Goal: Task Accomplishment & Management: Complete application form

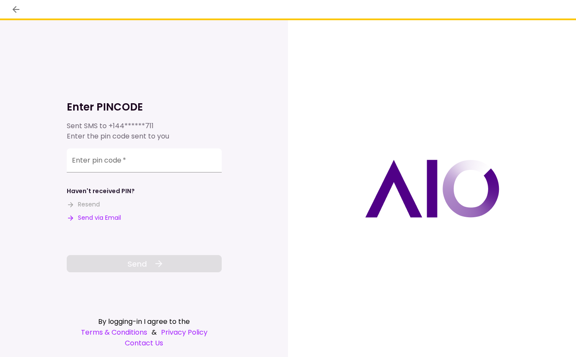
click at [166, 174] on div "Enter pin code   *" at bounding box center [144, 162] width 155 height 28
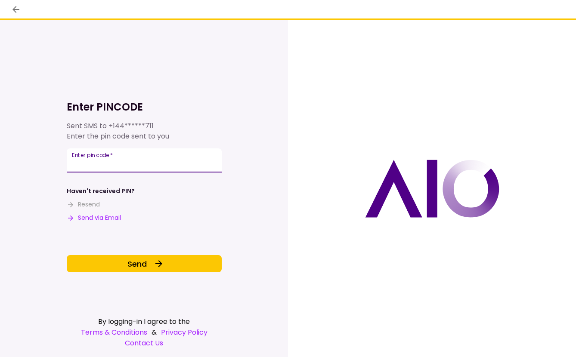
type input "******"
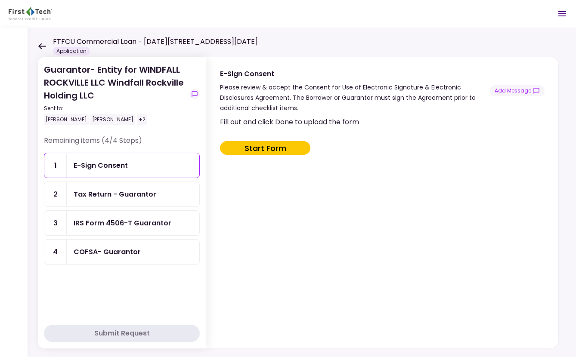
click at [37, 47] on div "Guarantor- Entity for WINDFALL ROCKVILLE LLC Windfall Rockville Holding LLC Sen…" at bounding box center [302, 192] width 548 height 329
click at [41, 45] on icon at bounding box center [42, 46] width 8 height 6
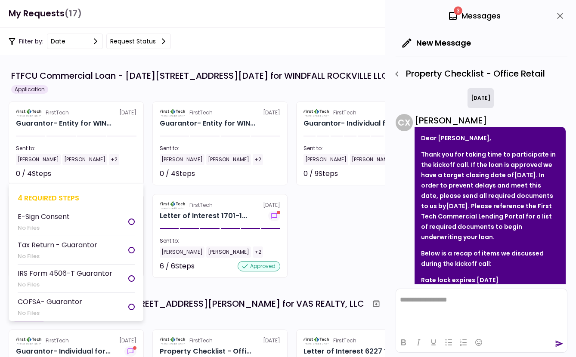
scroll to position [43, 0]
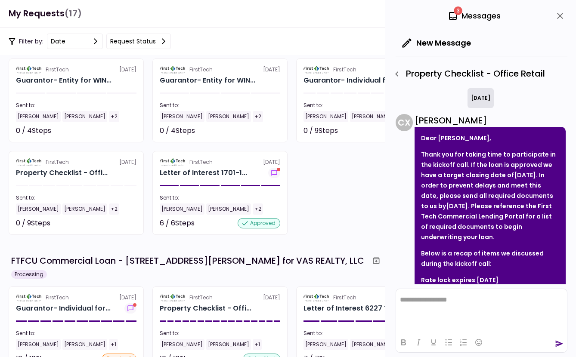
click at [559, 15] on icon "close" at bounding box center [559, 16] width 10 height 10
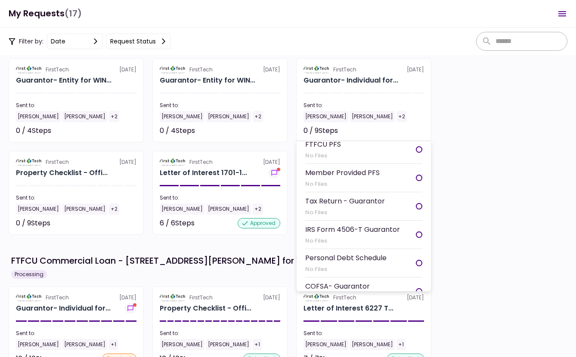
scroll to position [139, 0]
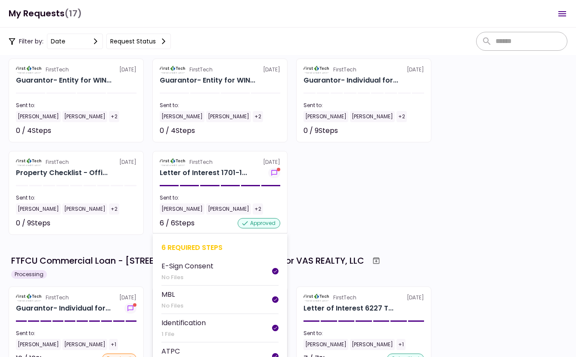
click at [484, 146] on div "FirstTech 3 Oct Guarantor- Entity for WIN... Sent to: Eddie Ni Matt Stefan +2 0…" at bounding box center [288, 146] width 558 height 176
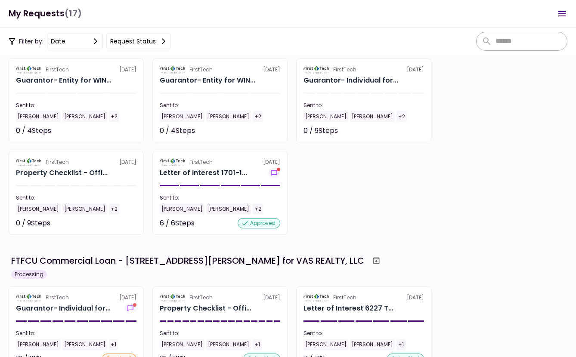
drag, startPoint x: 99, startPoint y: 213, endPoint x: 93, endPoint y: 213, distance: 6.0
click at [99, 213] on div "Eddie Ni Judy Ni +2" at bounding box center [76, 208] width 120 height 11
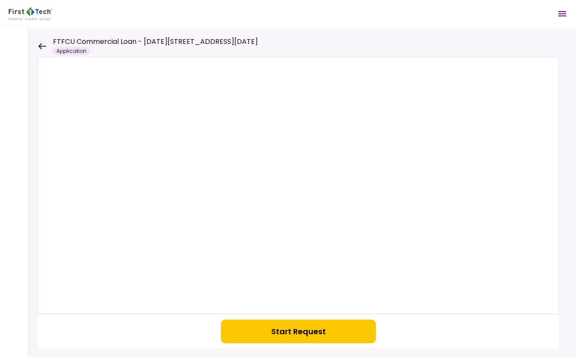
click at [41, 47] on icon at bounding box center [42, 46] width 8 height 6
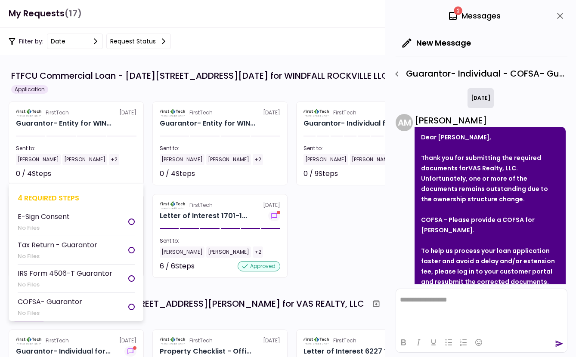
scroll to position [124, 0]
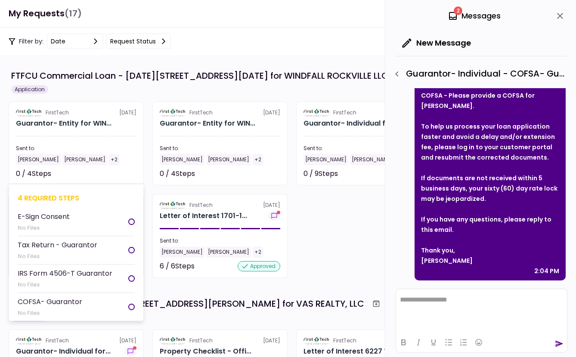
click at [107, 210] on li "E-Sign Consent No Files" at bounding box center [76, 222] width 117 height 28
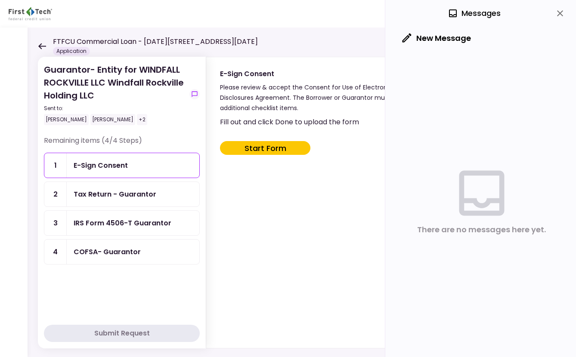
click at [559, 13] on icon "close" at bounding box center [560, 13] width 6 height 6
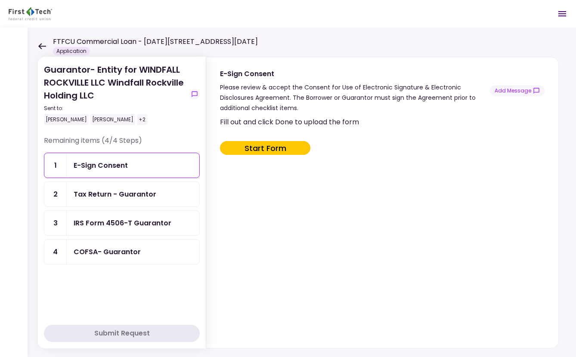
click at [41, 50] on div "FTFCU Commercial Loan - 1701-1765 Rockville Pike Application" at bounding box center [148, 46] width 220 height 19
click at [43, 42] on div "FTFCU Commercial Loan - 1701-1765 Rockville Pike Application" at bounding box center [148, 46] width 220 height 19
click at [41, 46] on icon at bounding box center [42, 46] width 8 height 6
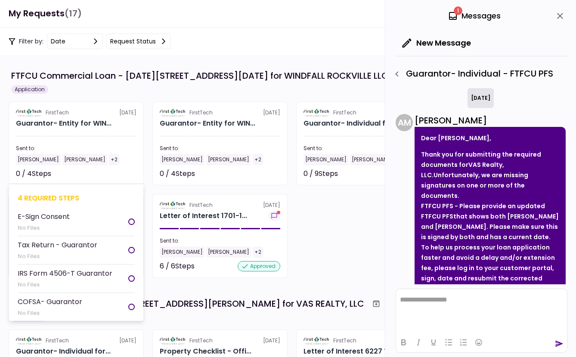
click at [110, 200] on div "4 required steps" at bounding box center [76, 198] width 117 height 11
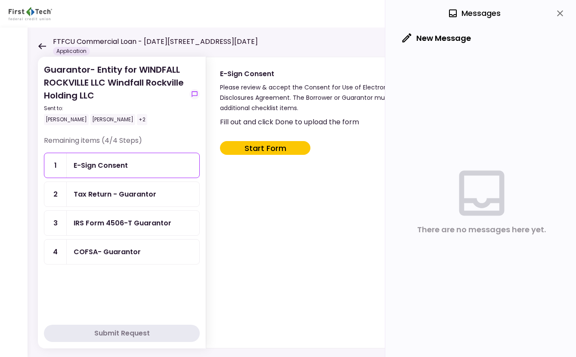
click at [32, 42] on div "Guarantor- Entity for WINDFALL ROCKVILLE LLC Windfall Rockville Holding LLC Sen…" at bounding box center [302, 192] width 548 height 329
click at [43, 44] on icon at bounding box center [42, 46] width 8 height 6
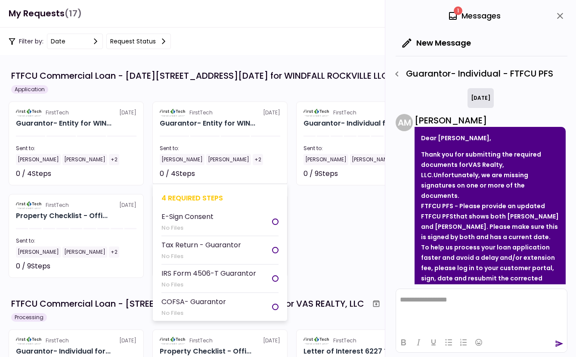
scroll to position [121, 0]
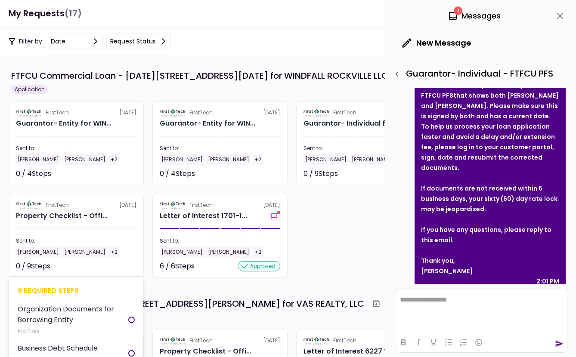
click at [96, 256] on div "Eddie Ni Judy Ni +2" at bounding box center [76, 251] width 120 height 11
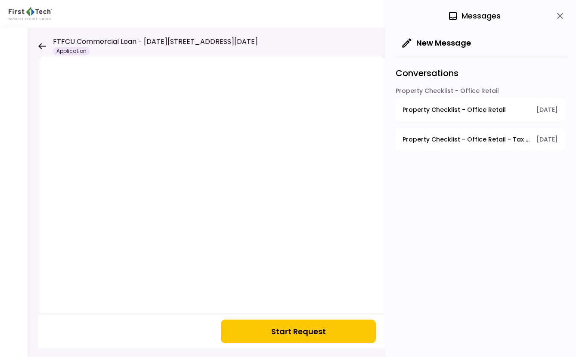
click at [555, 19] on icon "close" at bounding box center [559, 16] width 10 height 10
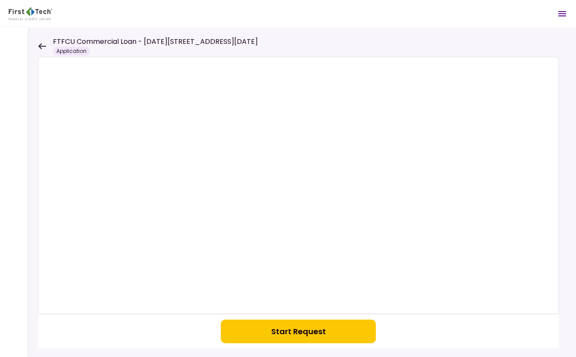
click at [333, 326] on button "Start Request" at bounding box center [298, 332] width 155 height 24
click at [43, 43] on icon at bounding box center [42, 46] width 8 height 6
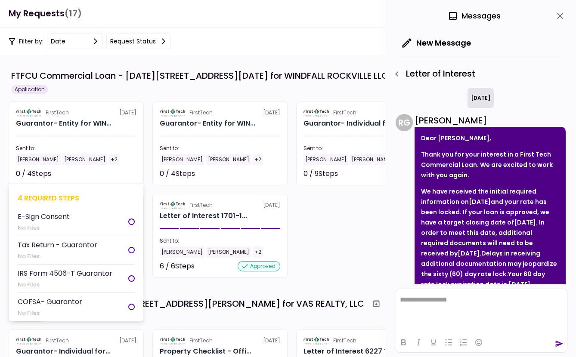
scroll to position [396, 0]
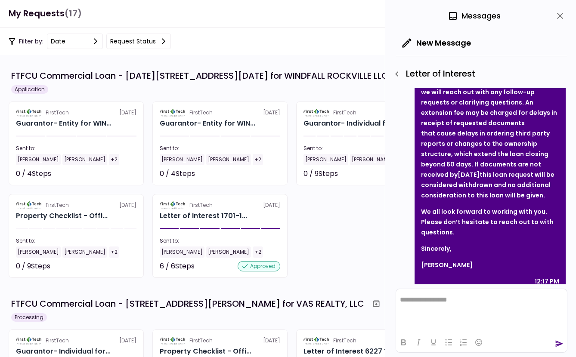
click at [115, 196] on div "4 required steps" at bounding box center [76, 197] width 117 height 11
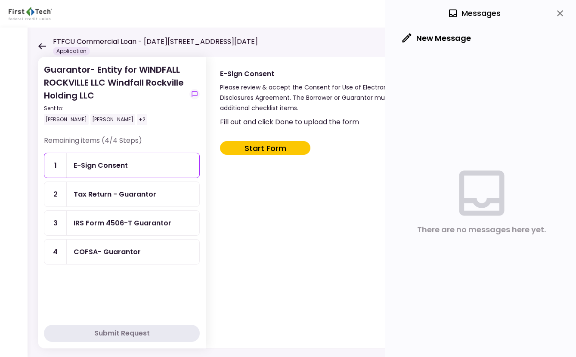
drag, startPoint x: 37, startPoint y: 43, endPoint x: 46, endPoint y: 52, distance: 12.2
click at [37, 43] on div "Guarantor- Entity for WINDFALL ROCKVILLE LLC Windfall Rockville Holding LLC Sen…" at bounding box center [302, 192] width 548 height 329
click at [39, 44] on icon at bounding box center [42, 46] width 8 height 6
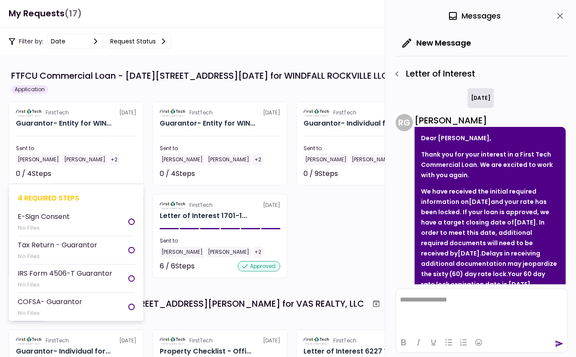
scroll to position [396, 0]
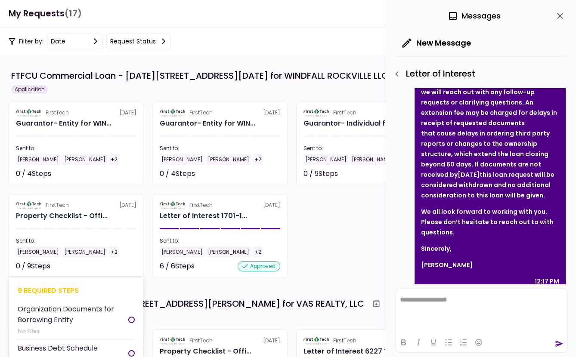
click at [131, 257] on section "FirstTech 3 Oct Property Checklist - Offi... Sent to: Eddie Ni Judy Ni +2 0 / 9…" at bounding box center [76, 236] width 135 height 84
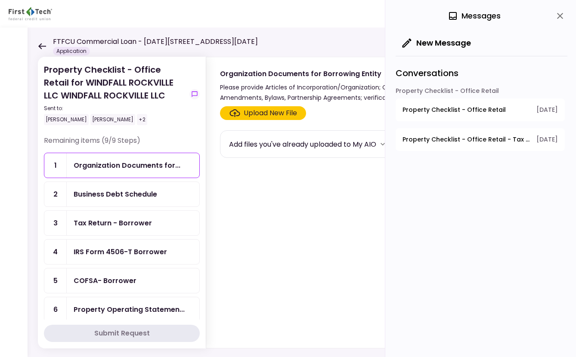
click at [555, 17] on icon "close" at bounding box center [559, 16] width 10 height 10
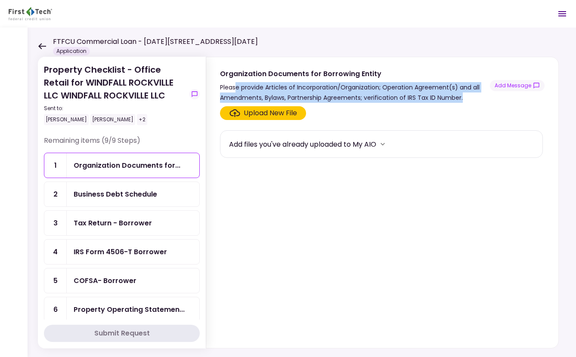
drag, startPoint x: 237, startPoint y: 88, endPoint x: 465, endPoint y: 98, distance: 229.0
click at [465, 98] on div "Please provide Articles of Incorporation/Organization; Operation Agreement(s) a…" at bounding box center [355, 92] width 270 height 21
drag, startPoint x: 471, startPoint y: 98, endPoint x: 271, endPoint y: 89, distance: 200.2
click at [294, 89] on div "Please provide Articles of Incorporation/Organization; Operation Agreement(s) a…" at bounding box center [355, 92] width 270 height 21
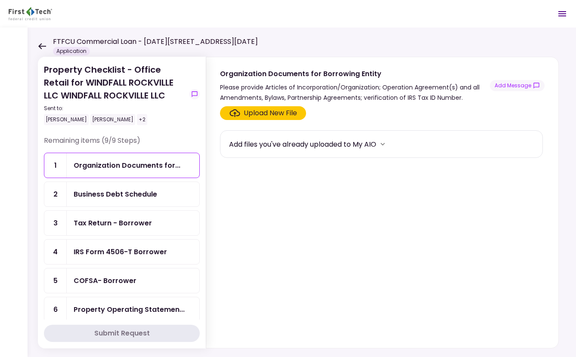
drag, startPoint x: 218, startPoint y: 86, endPoint x: 228, endPoint y: 85, distance: 9.6
click at [225, 86] on section "Organization Documents for Borrowing Entity Please provide Articles of Incorpor…" at bounding box center [382, 80] width 352 height 46
drag, startPoint x: 400, startPoint y: 89, endPoint x: 414, endPoint y: 92, distance: 14.1
click at [400, 89] on div "Please provide Articles of Incorporation/Organization; Operation Agreement(s) a…" at bounding box center [355, 92] width 270 height 21
drag, startPoint x: 465, startPoint y: 102, endPoint x: 439, endPoint y: 95, distance: 27.1
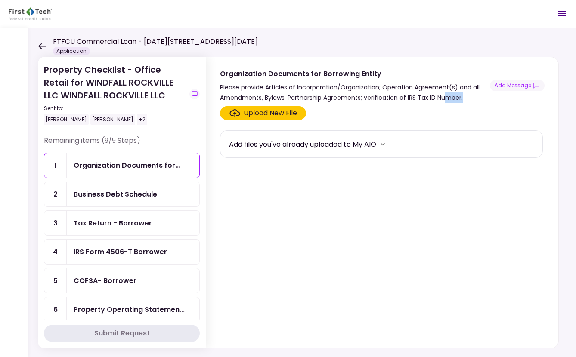
click at [439, 95] on div "Please provide Articles of Incorporation/Organization; Operation Agreement(s) a…" at bounding box center [355, 92] width 270 height 21
click at [494, 99] on div "Organization Documents for Borrowing Entity Please provide Articles of Incorpor…" at bounding box center [382, 85] width 324 height 34
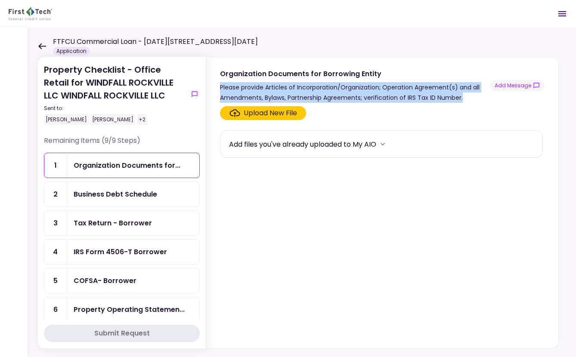
drag, startPoint x: 476, startPoint y: 99, endPoint x: 207, endPoint y: 86, distance: 269.6
click at [207, 86] on section "Organization Documents for Borrowing Entity Please provide Articles of Incorpor…" at bounding box center [382, 80] width 352 height 46
click at [157, 193] on div "Business Debt Schedule" at bounding box center [133, 194] width 119 height 11
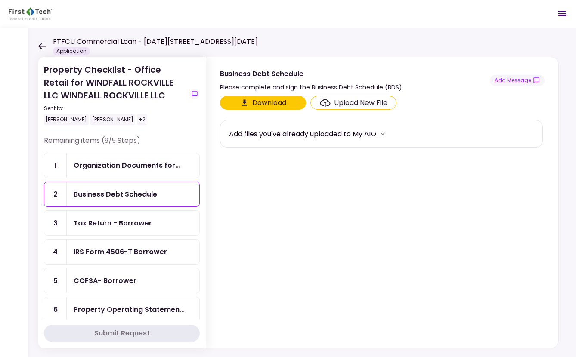
click at [291, 105] on button "Download" at bounding box center [263, 103] width 86 height 14
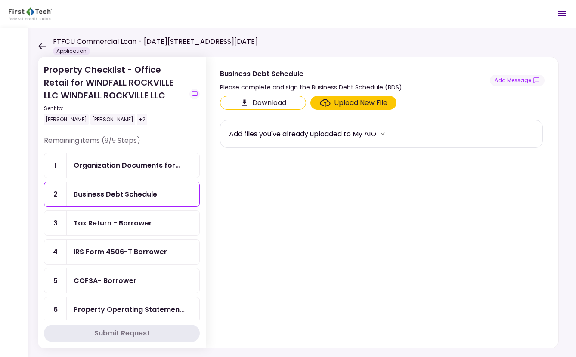
click at [126, 219] on div "Tax Return - Borrower" at bounding box center [113, 223] width 78 height 11
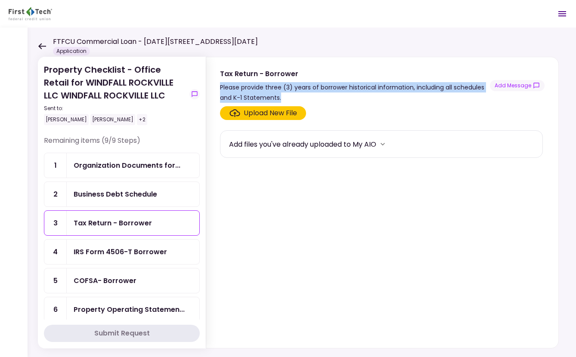
drag, startPoint x: 290, startPoint y: 93, endPoint x: 217, endPoint y: 87, distance: 73.8
click at [217, 87] on section "Tax Return - Borrower Please provide three (3) years of borrower historical inf…" at bounding box center [382, 80] width 352 height 46
click at [295, 92] on div "Please provide three (3) years of borrower historical information, including al…" at bounding box center [355, 92] width 270 height 21
drag, startPoint x: 282, startPoint y: 96, endPoint x: 219, endPoint y: 89, distance: 63.3
click at [219, 89] on section "Tax Return - Borrower Please provide three (3) years of borrower historical inf…" at bounding box center [382, 80] width 352 height 46
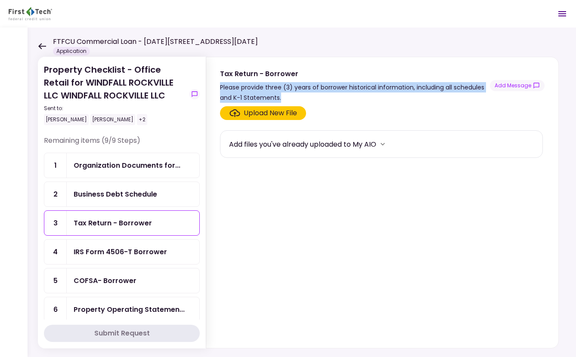
click at [292, 94] on div "Please provide three (3) years of borrower historical information, including al…" at bounding box center [355, 92] width 270 height 21
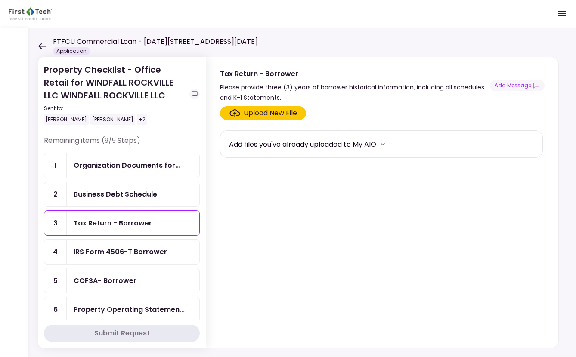
click at [134, 246] on div "IRS Form 4506-T Borrower" at bounding box center [133, 252] width 132 height 25
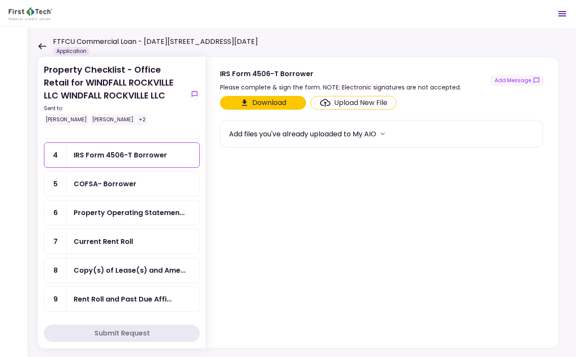
scroll to position [54, 0]
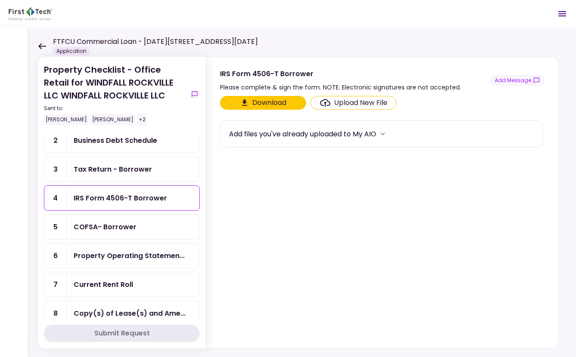
click at [138, 221] on div "COFSA- Borrower" at bounding box center [133, 227] width 132 height 25
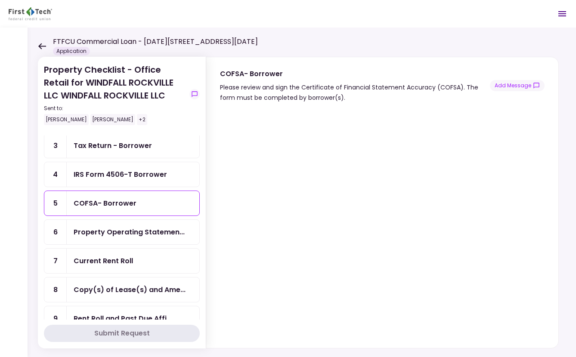
scroll to position [97, 0]
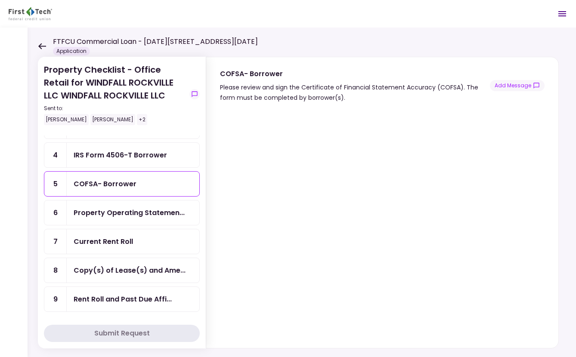
click at [139, 220] on div "Property Operating Statemen..." at bounding box center [133, 212] width 132 height 25
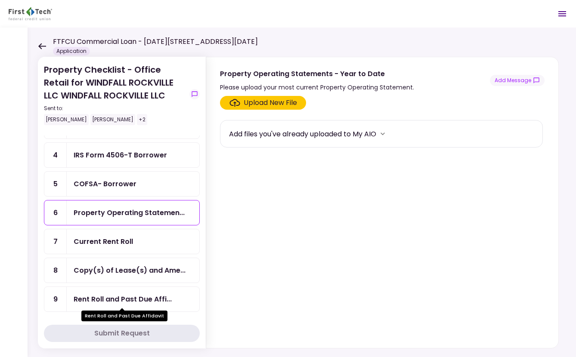
click at [126, 302] on div "Rent Roll and Past Due Affi..." at bounding box center [123, 299] width 98 height 11
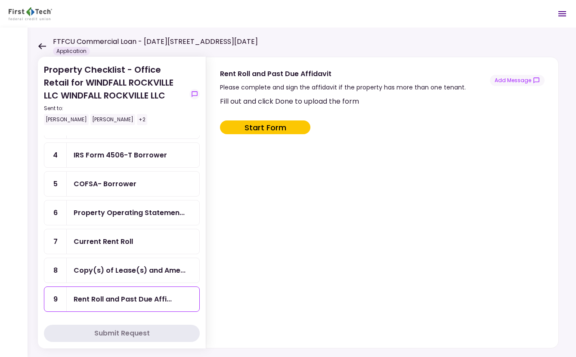
click at [292, 135] on div "Fill out and click Done to upload the form Start Form" at bounding box center [381, 220] width 323 height 249
click at [285, 128] on button "Start Form" at bounding box center [265, 127] width 90 height 14
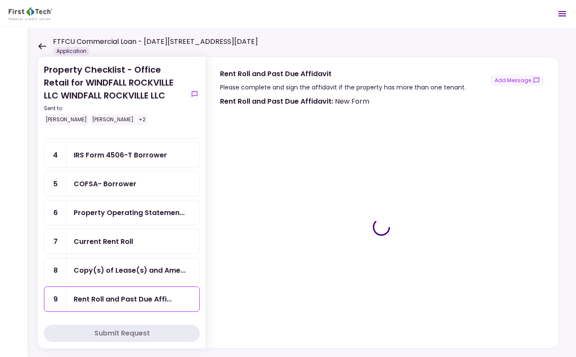
type input "***"
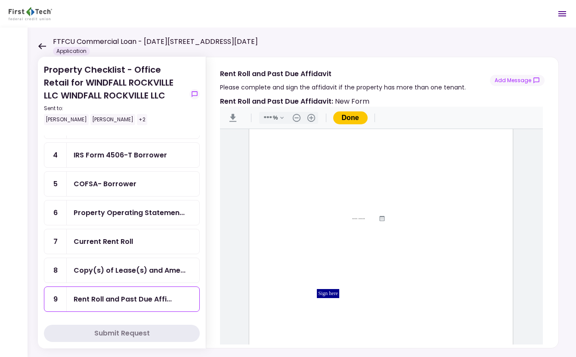
scroll to position [32, 0]
click at [237, 117] on button ".cls-1{fill:#abb0c4;} icon - header - download" at bounding box center [233, 118] width 14 height 14
click at [42, 43] on icon at bounding box center [42, 46] width 8 height 6
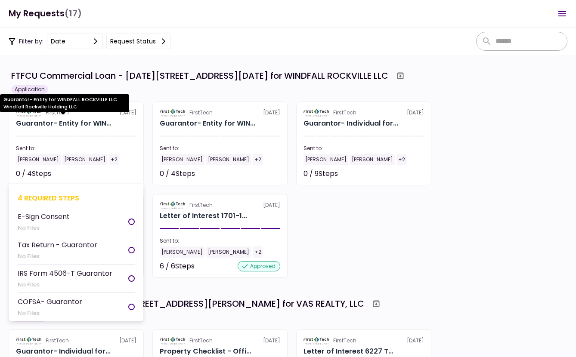
click at [76, 122] on div "Guarantor- Entity for WIN..." at bounding box center [63, 123] width 95 height 10
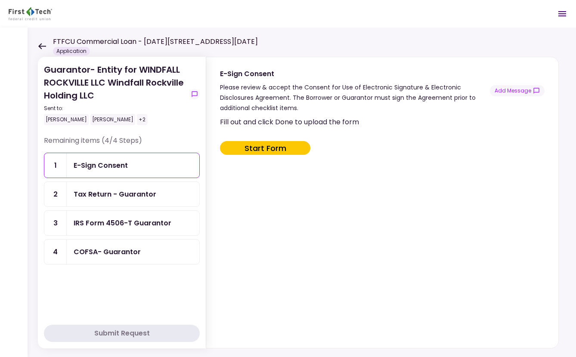
click at [42, 47] on icon at bounding box center [42, 46] width 8 height 6
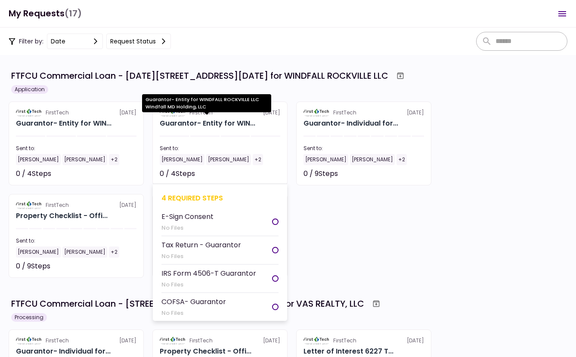
click at [189, 124] on div "Guarantor- Entity for WIN..." at bounding box center [207, 123] width 95 height 10
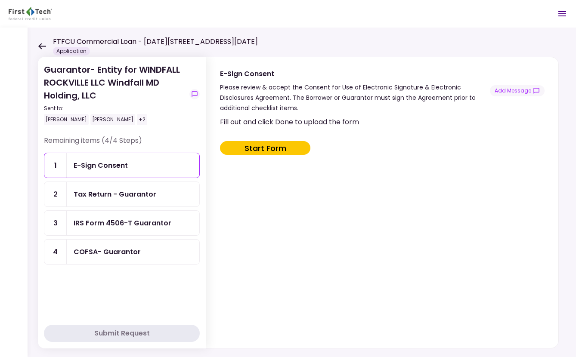
click at [40, 46] on icon at bounding box center [42, 46] width 8 height 6
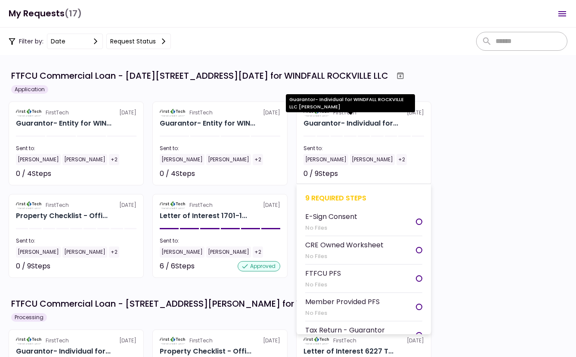
click at [355, 121] on div "Guarantor- Individual for..." at bounding box center [350, 123] width 95 height 10
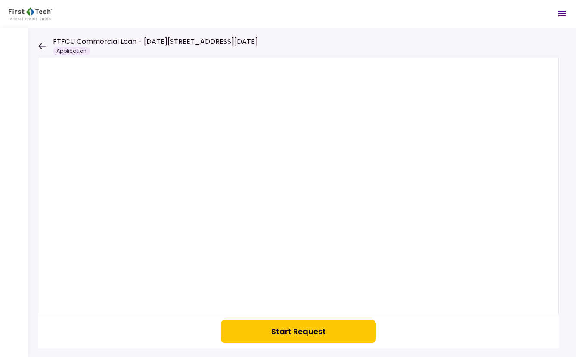
click at [289, 330] on button "Start Request" at bounding box center [298, 332] width 155 height 24
click at [44, 48] on icon at bounding box center [42, 46] width 8 height 6
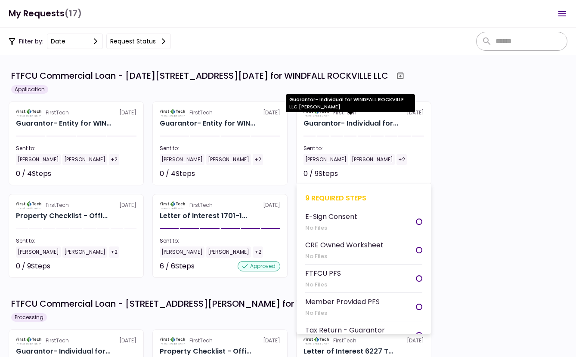
click at [385, 126] on div "Guarantor- Individual for..." at bounding box center [350, 123] width 95 height 10
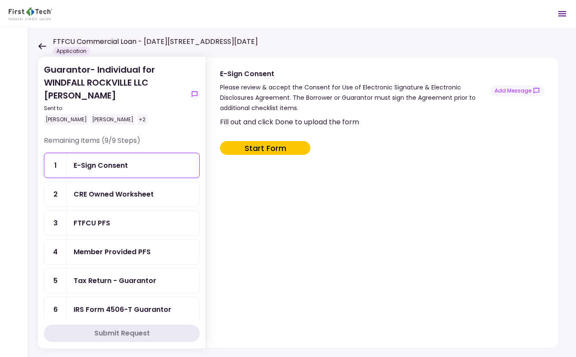
click at [157, 193] on div "CRE Owned Worksheet" at bounding box center [133, 194] width 119 height 11
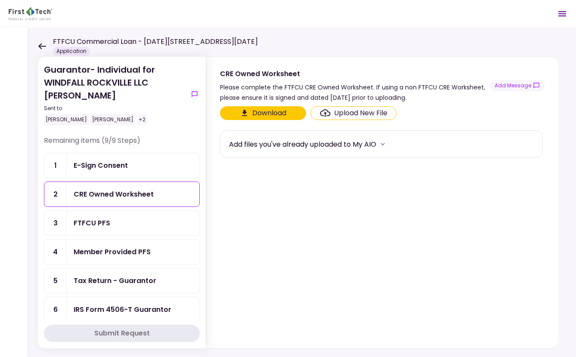
click at [166, 277] on div "Tax Return - Guarantor" at bounding box center [133, 280] width 119 height 11
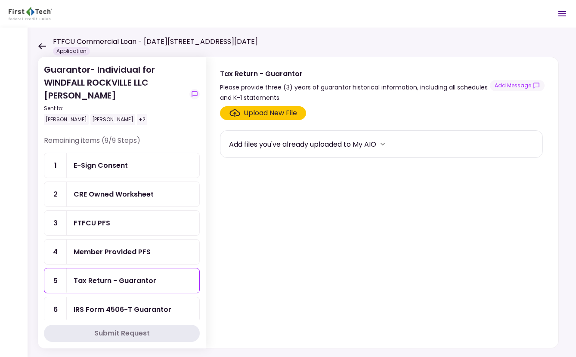
click at [167, 301] on div "IRS Form 4506-T Guarantor" at bounding box center [133, 309] width 132 height 25
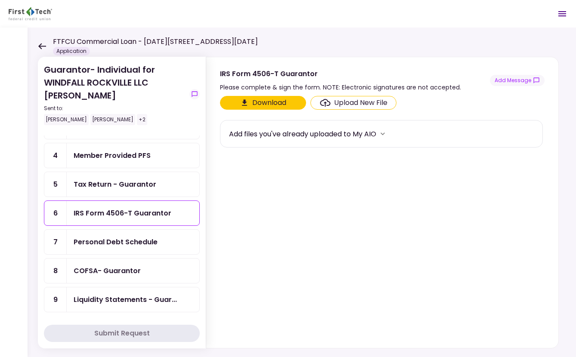
scroll to position [97, 0]
click at [140, 243] on div "Personal Debt Schedule" at bounding box center [116, 241] width 84 height 11
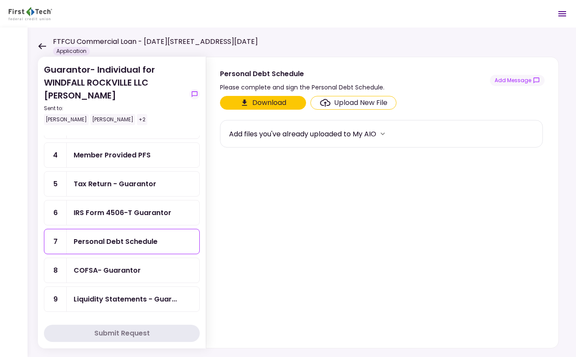
drag, startPoint x: 151, startPoint y: 279, endPoint x: 155, endPoint y: 279, distance: 4.3
click at [151, 279] on div "COFSA- Guarantor" at bounding box center [133, 270] width 132 height 25
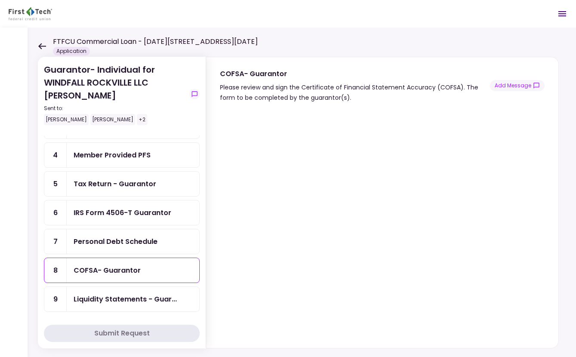
click at [45, 46] on icon at bounding box center [42, 46] width 8 height 6
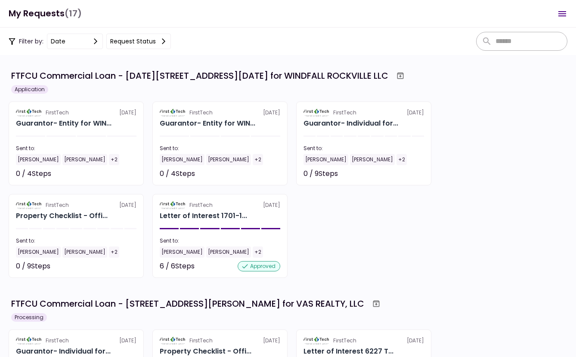
click at [136, 187] on div "FirstTech 3 Oct Guarantor- Entity for WIN... Sent to: Eddie Ni Matt Stefan +2 0…" at bounding box center [288, 190] width 558 height 176
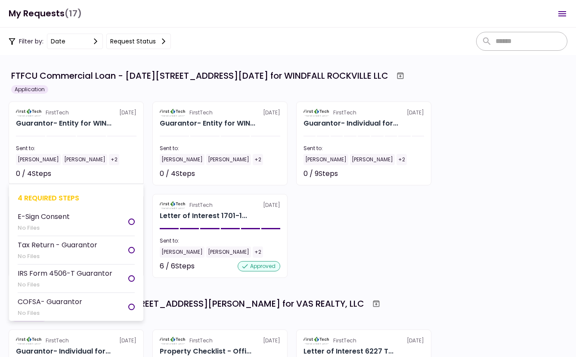
click at [92, 130] on section "FirstTech 3 Oct Guarantor- Entity for WIN... Sent to: Eddie Ni Matt Stefan +2 0…" at bounding box center [76, 144] width 135 height 84
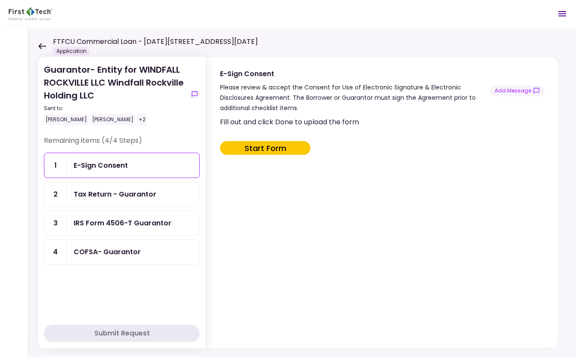
click at [256, 148] on button "Start Form" at bounding box center [265, 148] width 90 height 14
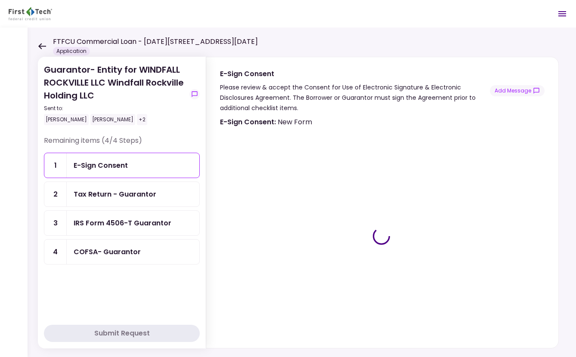
type input "***"
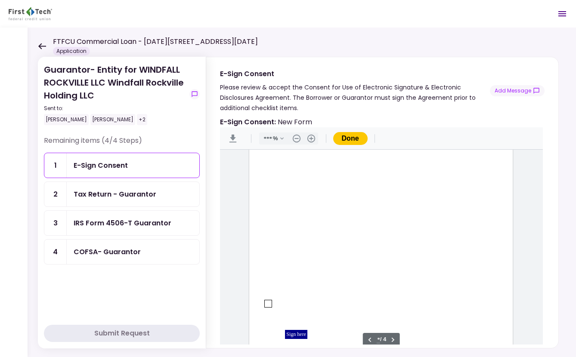
type input "*"
click at [265, 191] on div "Document Content" at bounding box center [268, 190] width 7 height 7
click at [265, 190] on icon "Document Content" at bounding box center [268, 190] width 7 height 7
click at [140, 228] on div "IRS Form 4506-T Guarantor" at bounding box center [133, 223] width 132 height 25
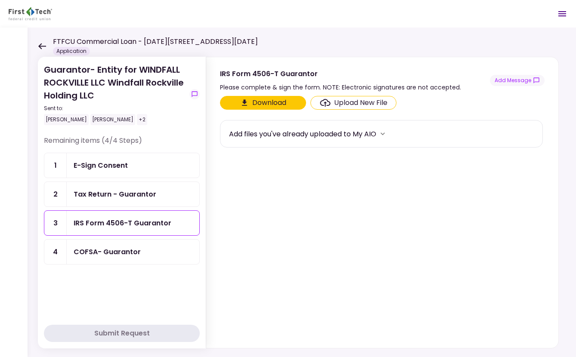
click at [281, 104] on button "Download" at bounding box center [263, 103] width 86 height 14
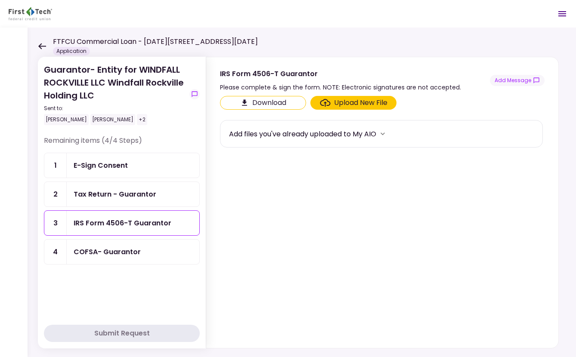
click at [134, 250] on div "COFSA- Guarantor" at bounding box center [107, 251] width 67 height 11
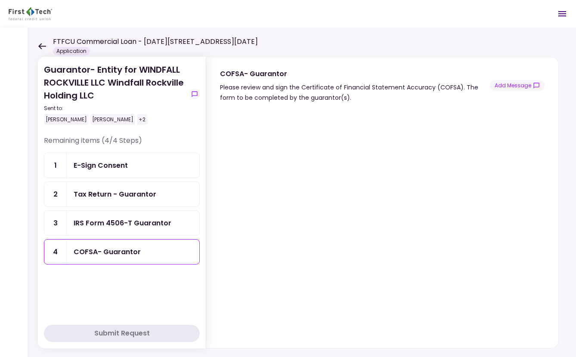
click at [58, 296] on div "Remaining items (4/4 Steps) 1 E-Sign Consent 2 Tax Return - Guarantor 3 IRS For…" at bounding box center [122, 227] width 156 height 184
click at [22, 48] on div at bounding box center [14, 192] width 28 height 329
click at [43, 48] on icon at bounding box center [42, 46] width 8 height 6
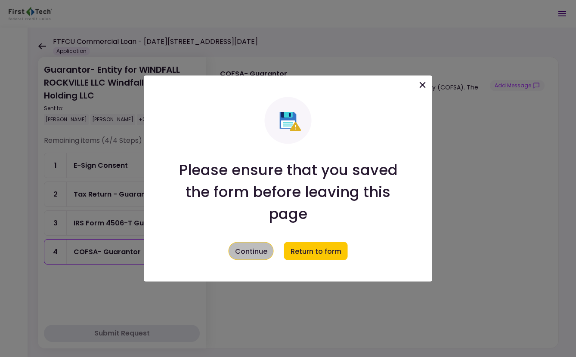
click at [267, 252] on button "Continue" at bounding box center [250, 251] width 45 height 18
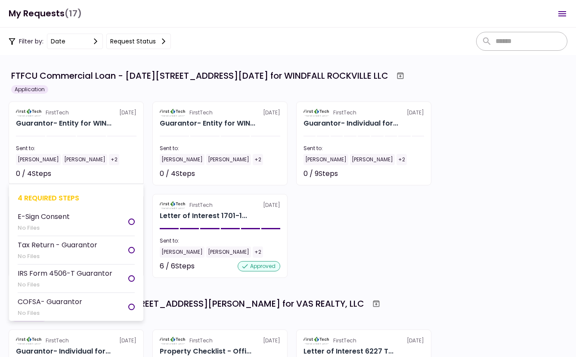
click at [102, 164] on div "Eddie Ni Matt Stefan +2" at bounding box center [76, 159] width 120 height 11
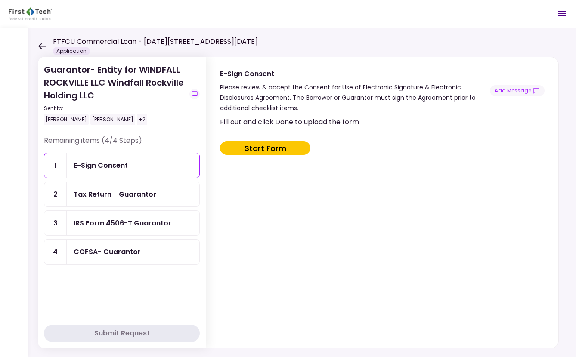
click at [42, 45] on icon at bounding box center [42, 46] width 8 height 6
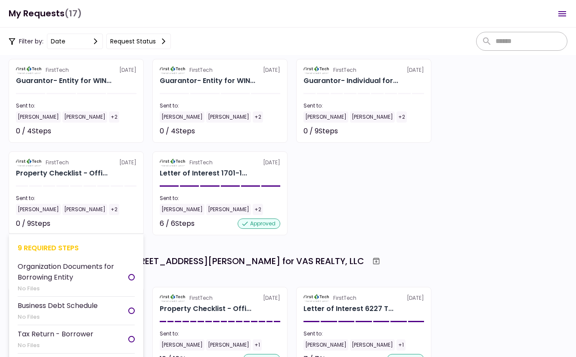
scroll to position [43, 0]
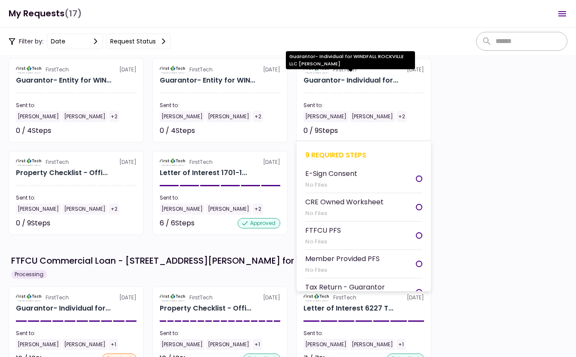
click at [344, 85] on div "Guarantor- Individual for..." at bounding box center [350, 80] width 95 height 10
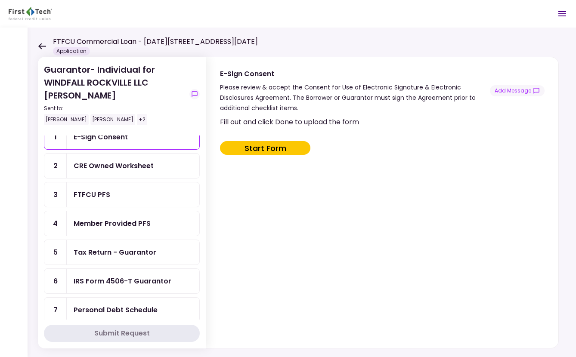
scroll to position [43, 0]
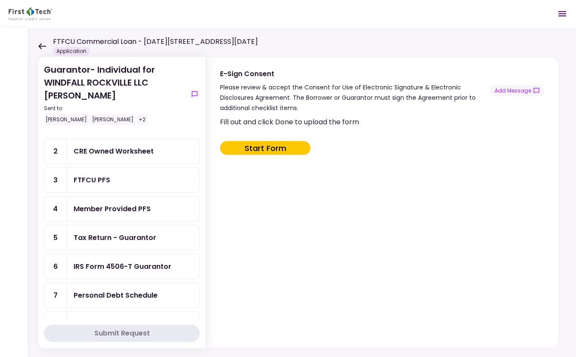
click at [125, 245] on div "Tax Return - Guarantor" at bounding box center [133, 237] width 132 height 25
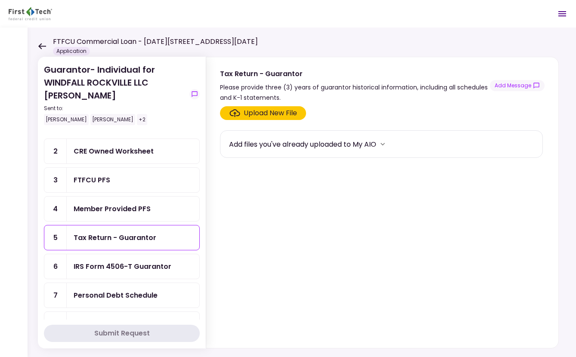
click at [123, 262] on div "IRS Form 4506-T Guarantor" at bounding box center [123, 266] width 98 height 11
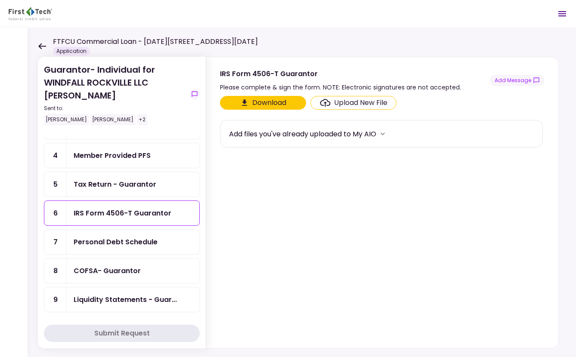
scroll to position [97, 0]
click at [133, 243] on div "Personal Debt Schedule" at bounding box center [116, 241] width 84 height 11
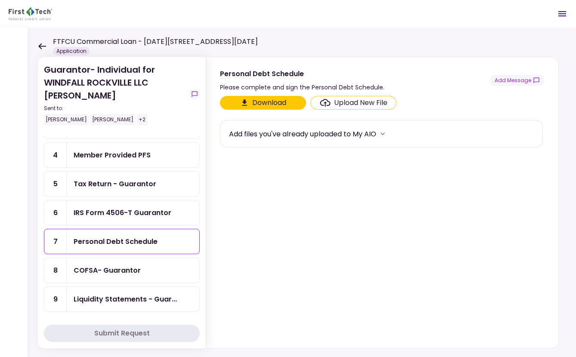
click at [265, 106] on button "Download" at bounding box center [263, 103] width 86 height 14
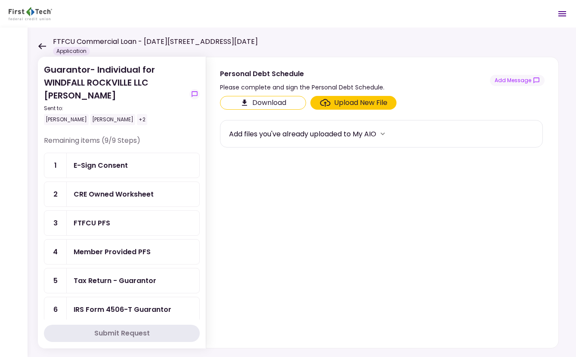
click at [123, 195] on div "CRE Owned Worksheet" at bounding box center [114, 194] width 80 height 11
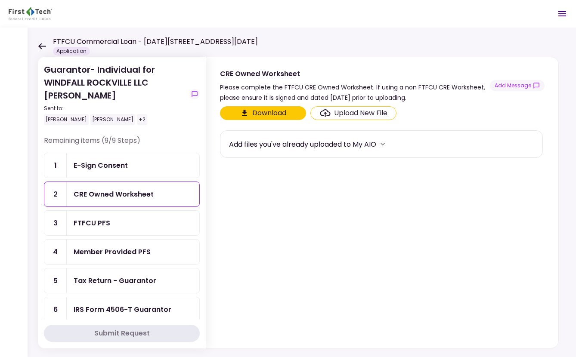
click at [284, 114] on button "Download" at bounding box center [263, 113] width 86 height 14
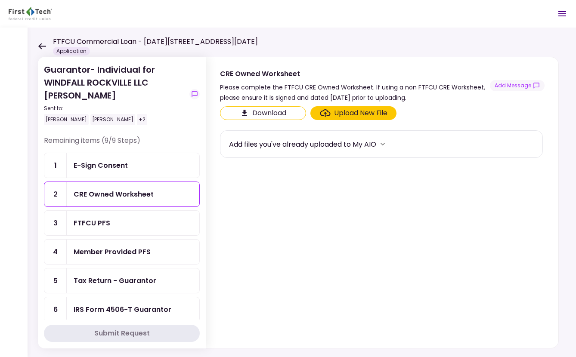
click at [127, 221] on div "FTFCU PFS" at bounding box center [133, 223] width 119 height 11
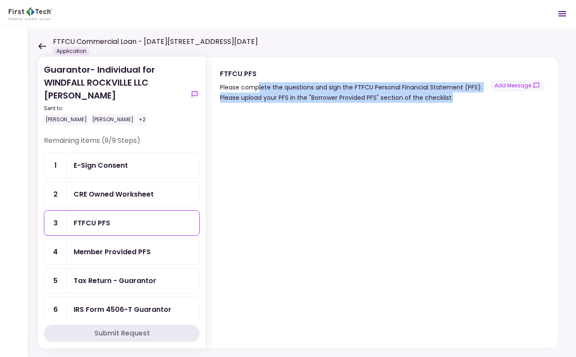
drag, startPoint x: 257, startPoint y: 85, endPoint x: 457, endPoint y: 98, distance: 200.4
click at [457, 98] on div "Please complete the questions and sign the FTFCU Personal Financial Statement (…" at bounding box center [355, 92] width 270 height 21
drag, startPoint x: 457, startPoint y: 98, endPoint x: 222, endPoint y: 90, distance: 235.0
click at [222, 90] on div "Please complete the questions and sign the FTFCU Personal Financial Statement (…" at bounding box center [355, 92] width 270 height 21
